Goal: Use online tool/utility

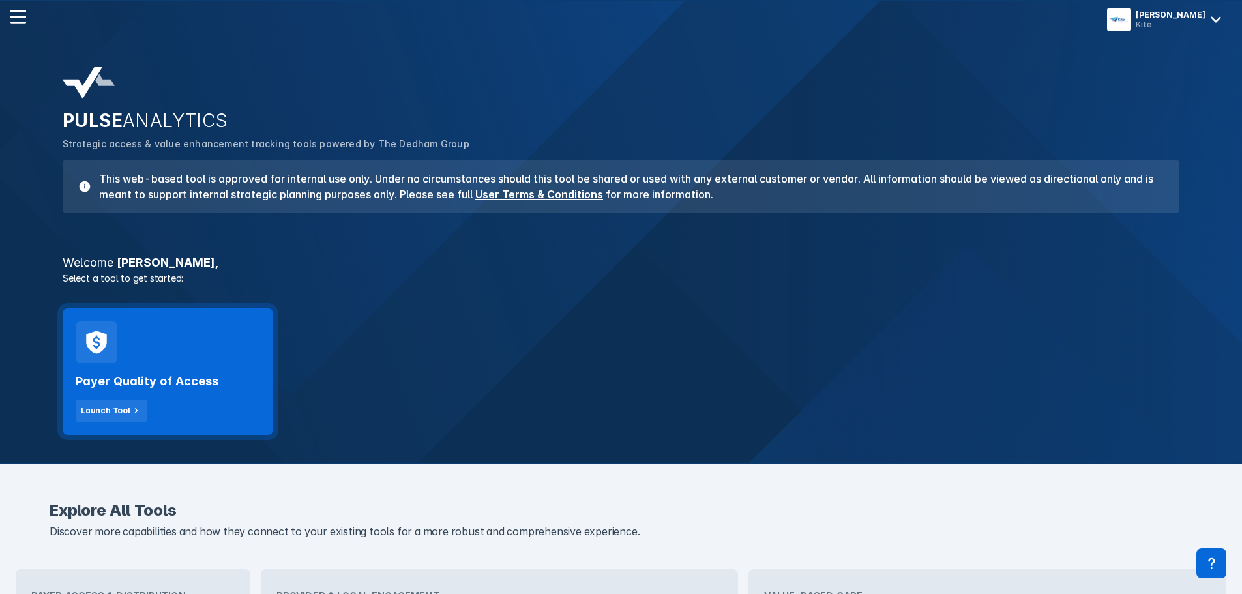
click at [184, 342] on div "Payer Quality of Access Launch Tool" at bounding box center [168, 371] width 211 height 126
